Goal: Navigation & Orientation: Find specific page/section

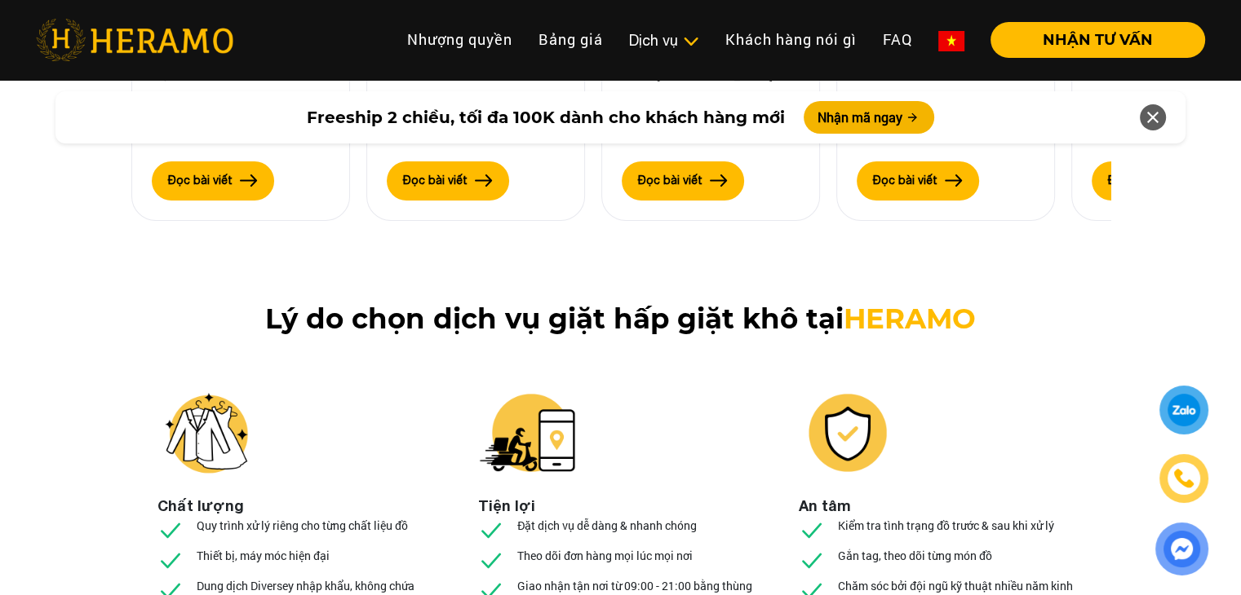
scroll to position [6035, 0]
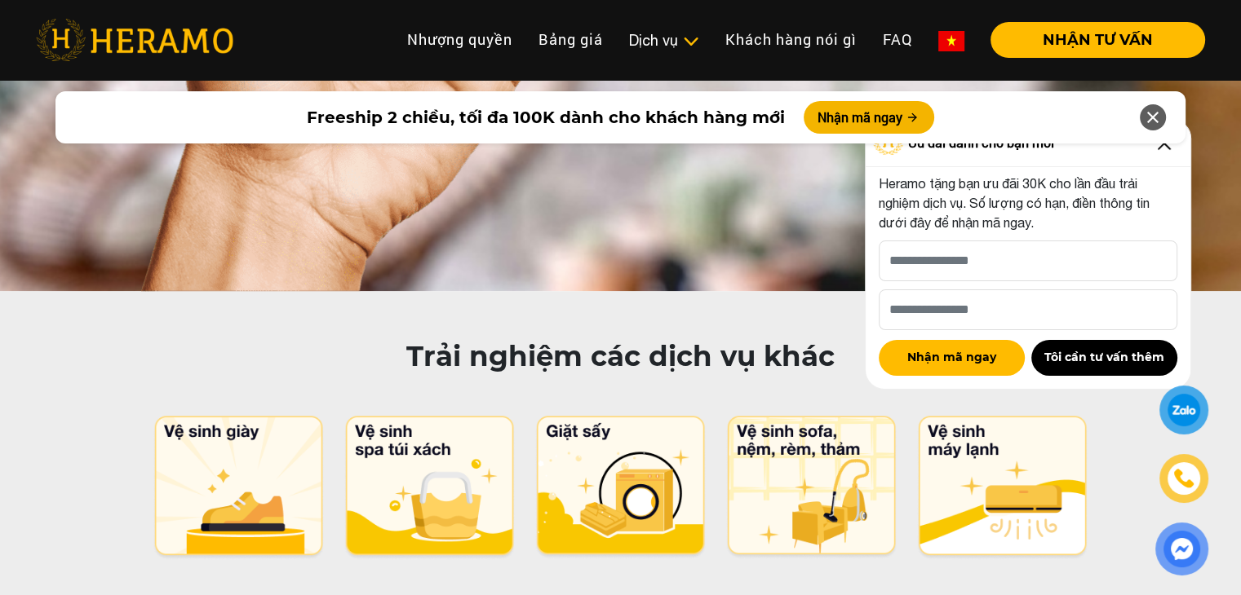
scroll to position [7911, 0]
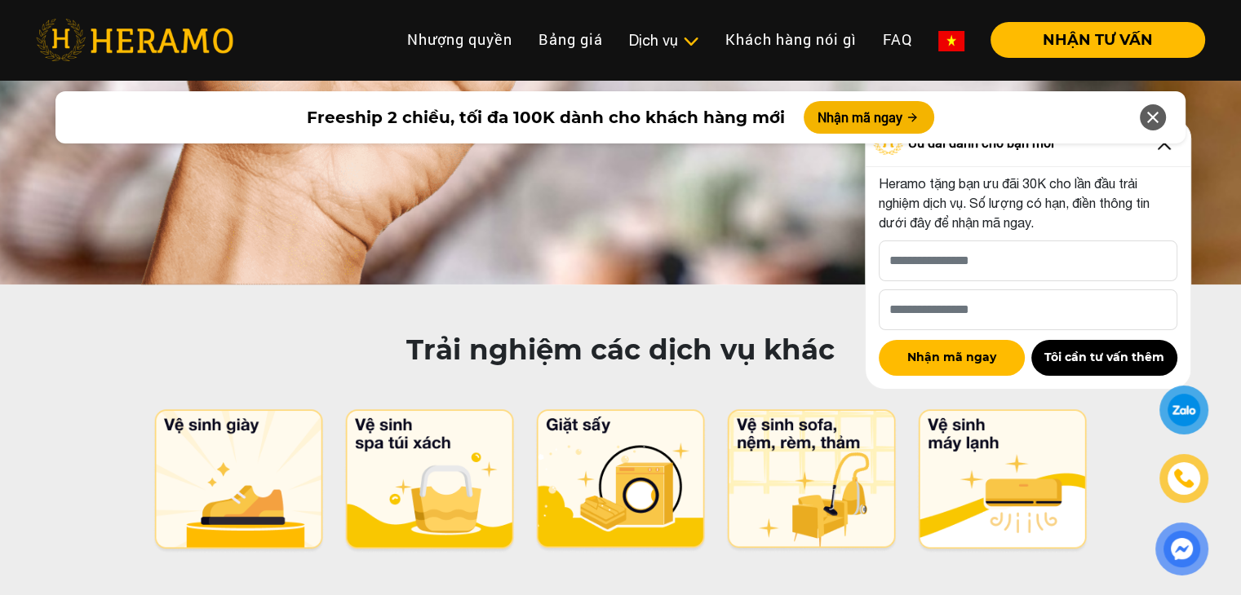
click at [1151, 115] on icon at bounding box center [1153, 117] width 20 height 29
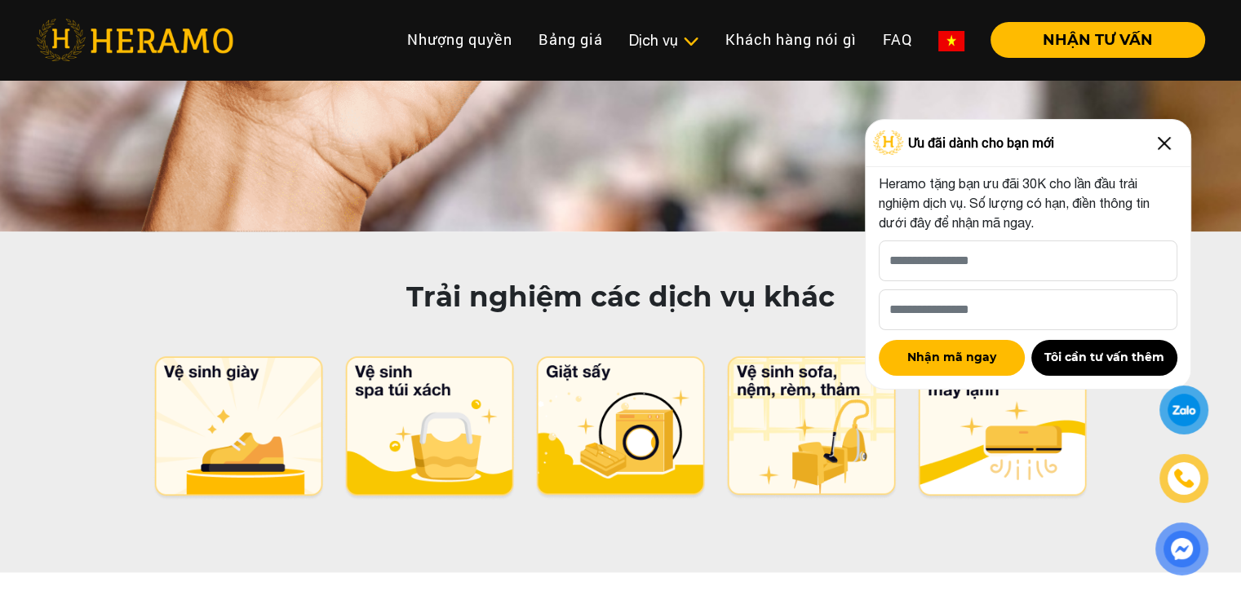
scroll to position [7993, 0]
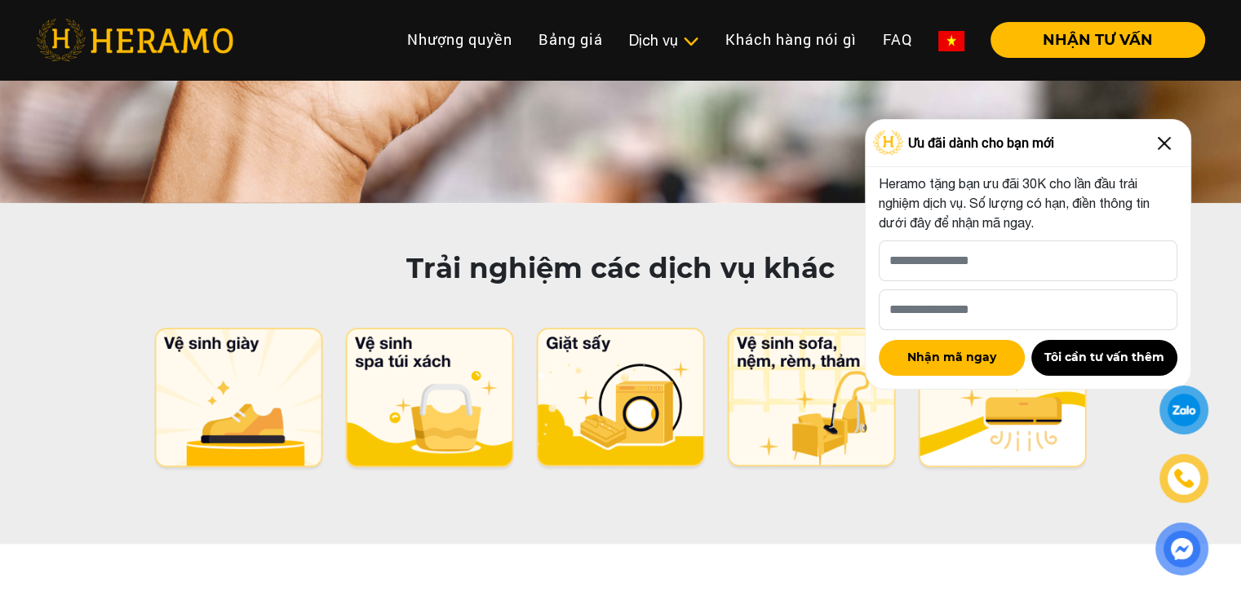
click at [1165, 144] on img at bounding box center [1164, 144] width 26 height 26
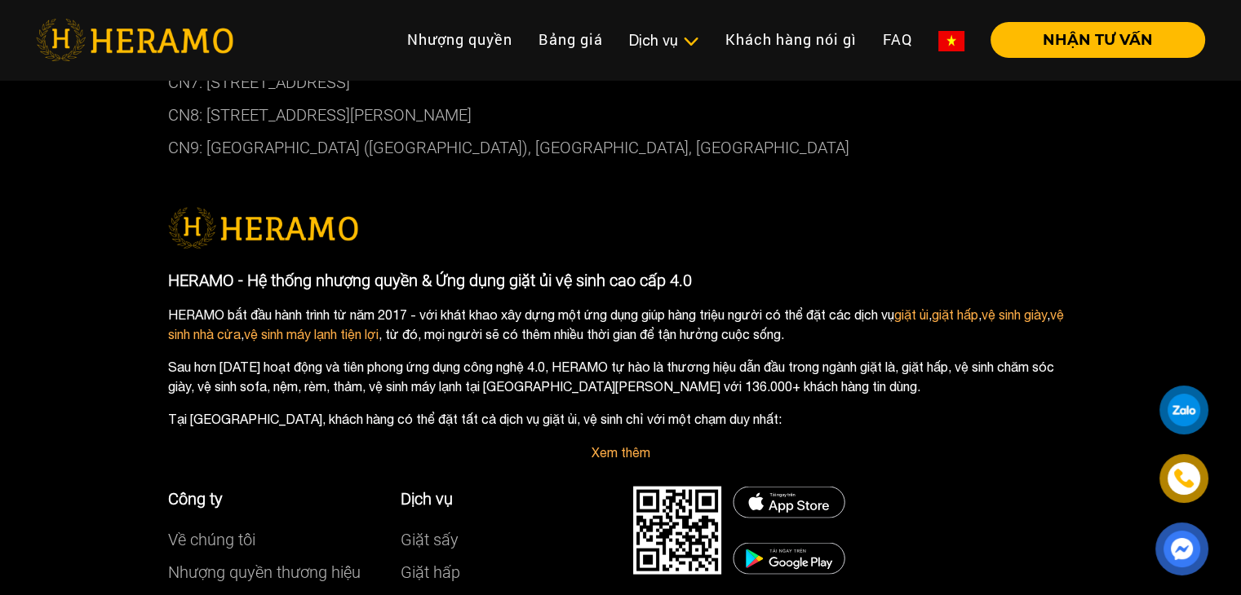
scroll to position [9533, 0]
